Goal: Task Accomplishment & Management: Manage account settings

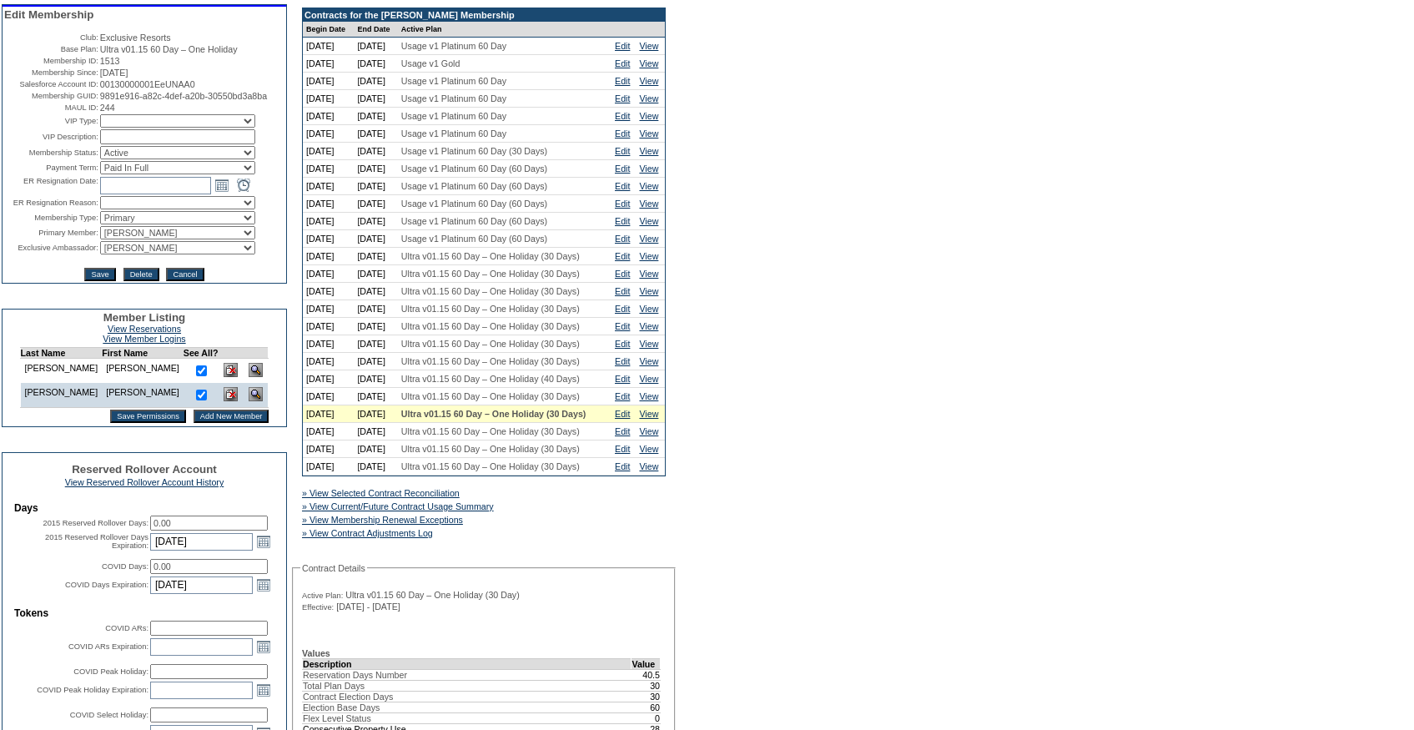
scroll to position [158, 0]
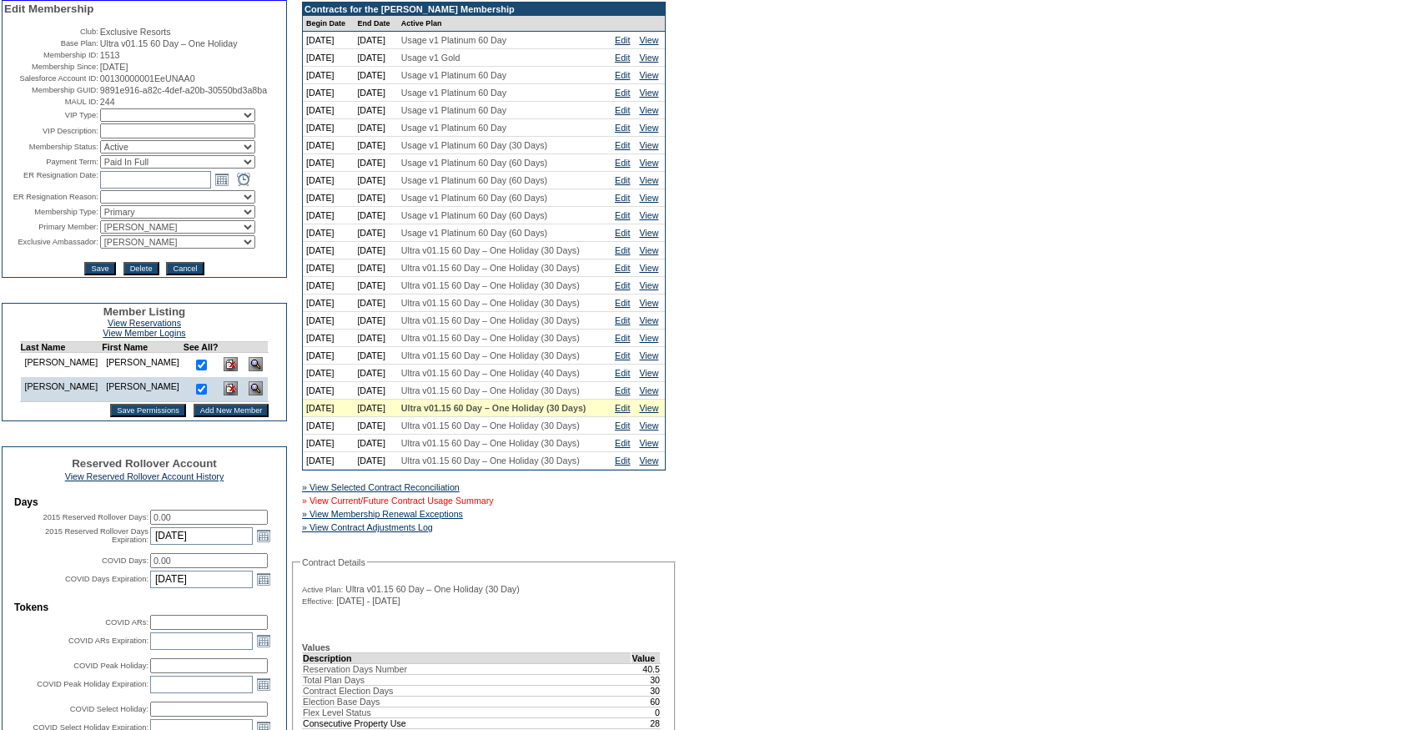
click at [445, 505] on link "» View Current/Future Contract Usage Summary" at bounding box center [398, 500] width 192 height 10
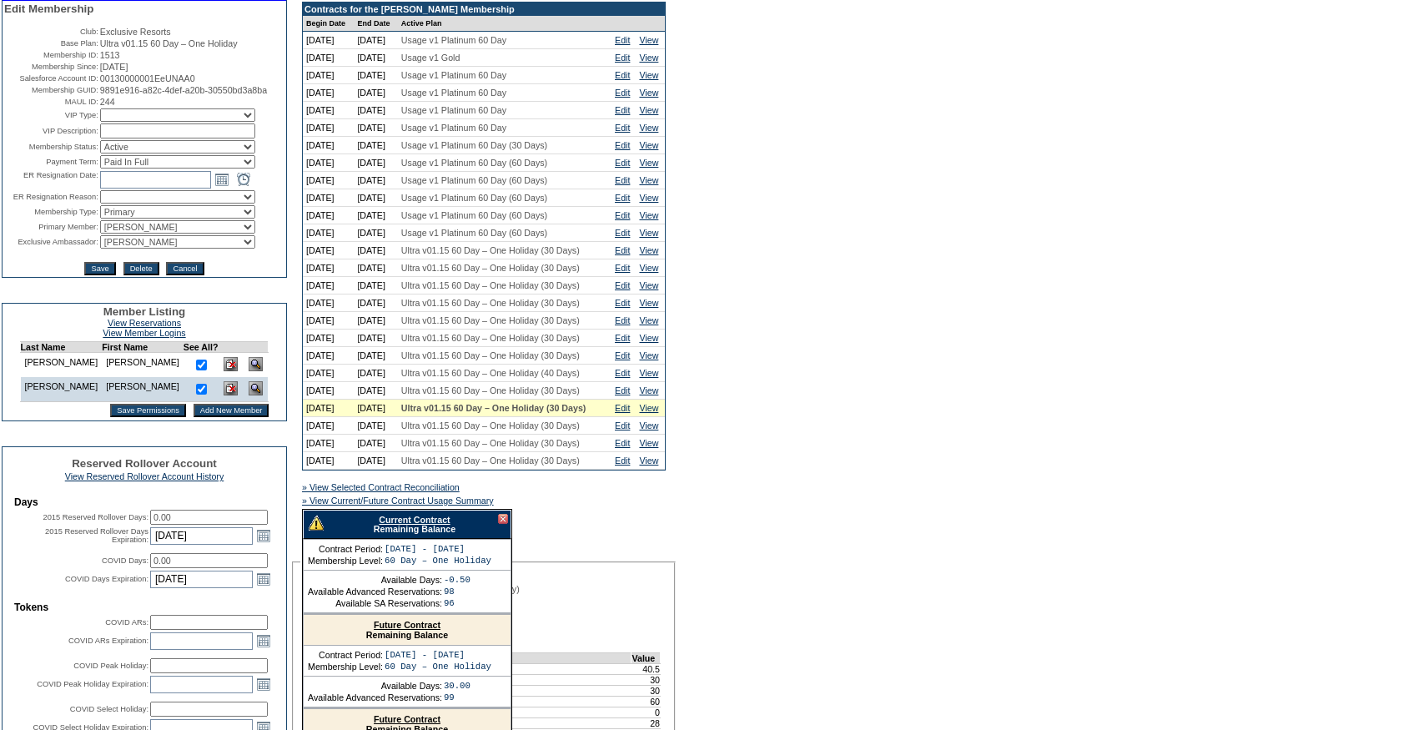
click at [396, 525] on link "Current Contract" at bounding box center [414, 520] width 71 height 10
click at [622, 413] on link "Edit" at bounding box center [622, 408] width 15 height 10
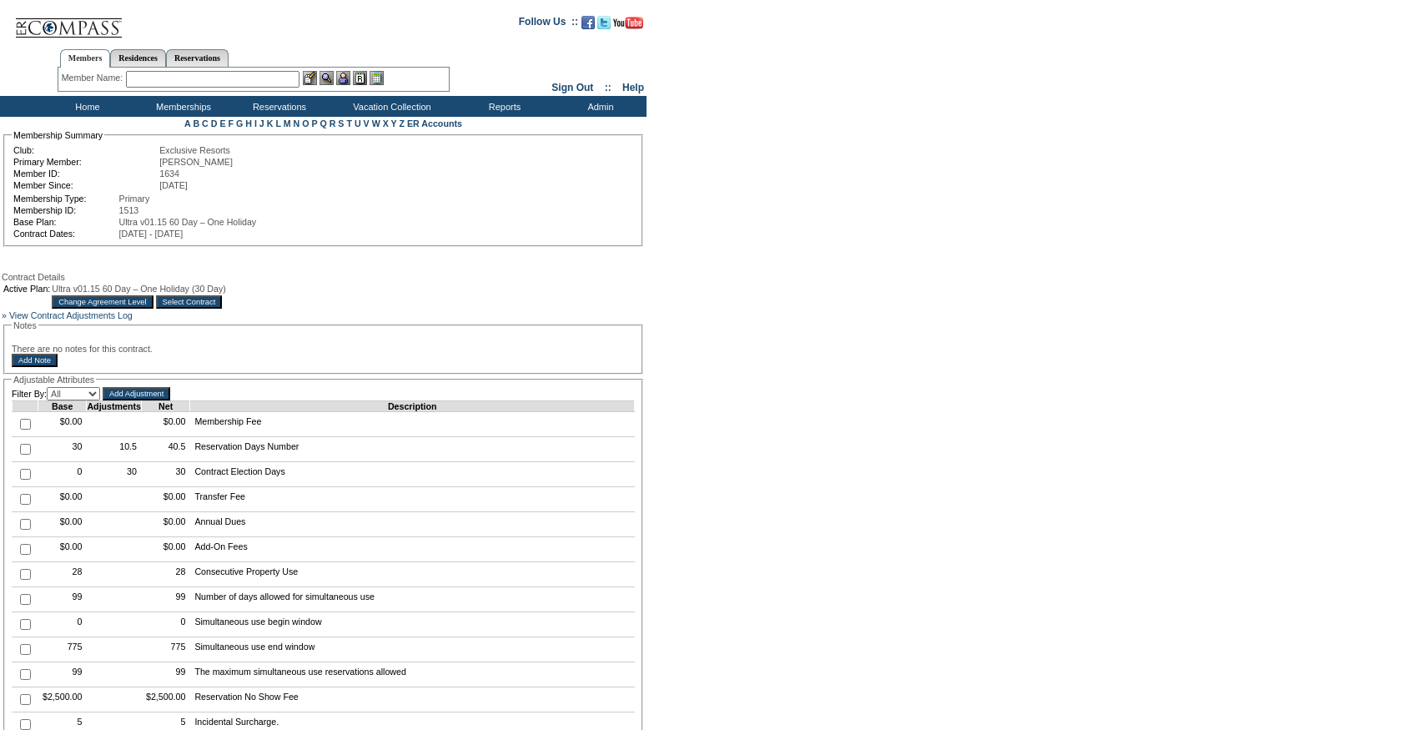
click at [23, 455] on input "checkbox" at bounding box center [25, 449] width 11 height 11
checkbox input "true"
click at [133, 400] on input "Add Adjustment" at bounding box center [137, 393] width 68 height 13
